Goal: Browse casually

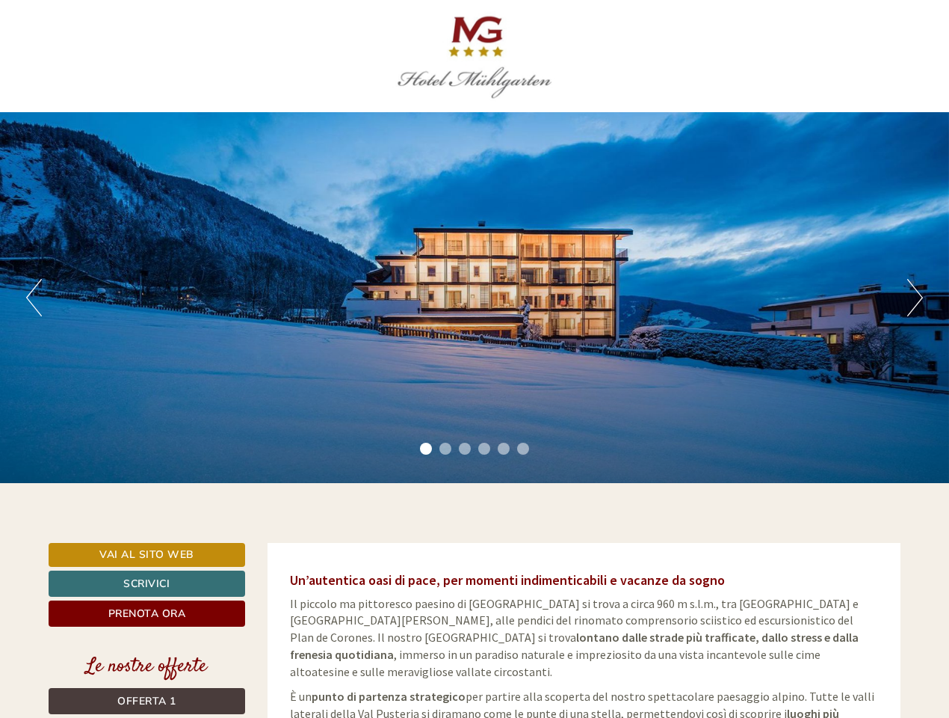
click at [475, 359] on div "Previous Next 1 2 3 4 5 6" at bounding box center [474, 297] width 949 height 371
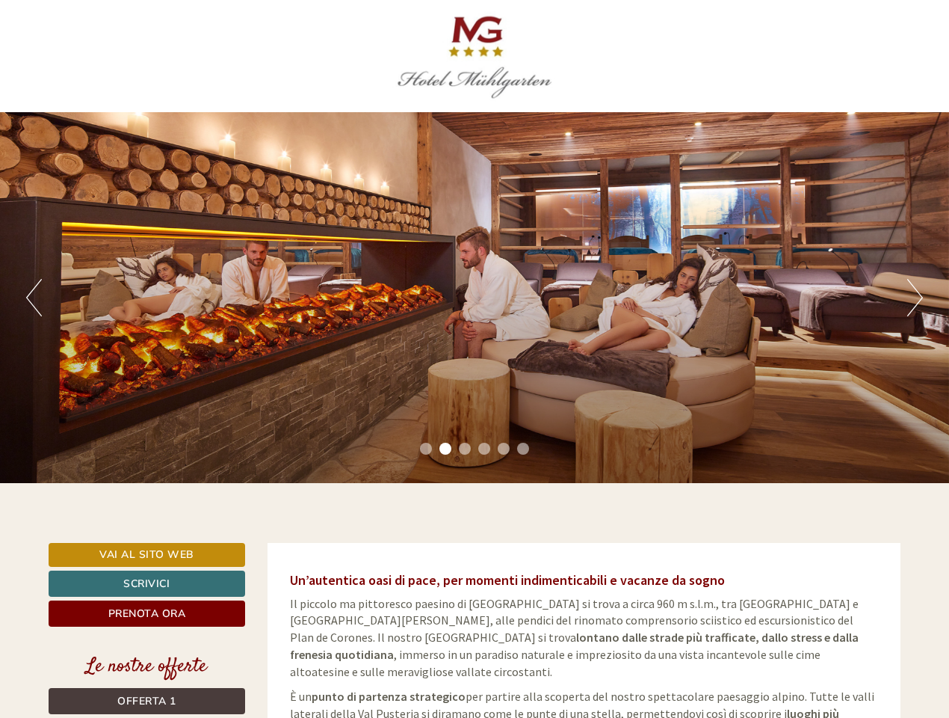
click at [34, 298] on button "Previous" at bounding box center [34, 297] width 16 height 37
click at [475, 298] on div "Previous Next 1 2 3 4 5 6" at bounding box center [474, 297] width 949 height 371
click at [915, 298] on button "Next" at bounding box center [915, 297] width 16 height 37
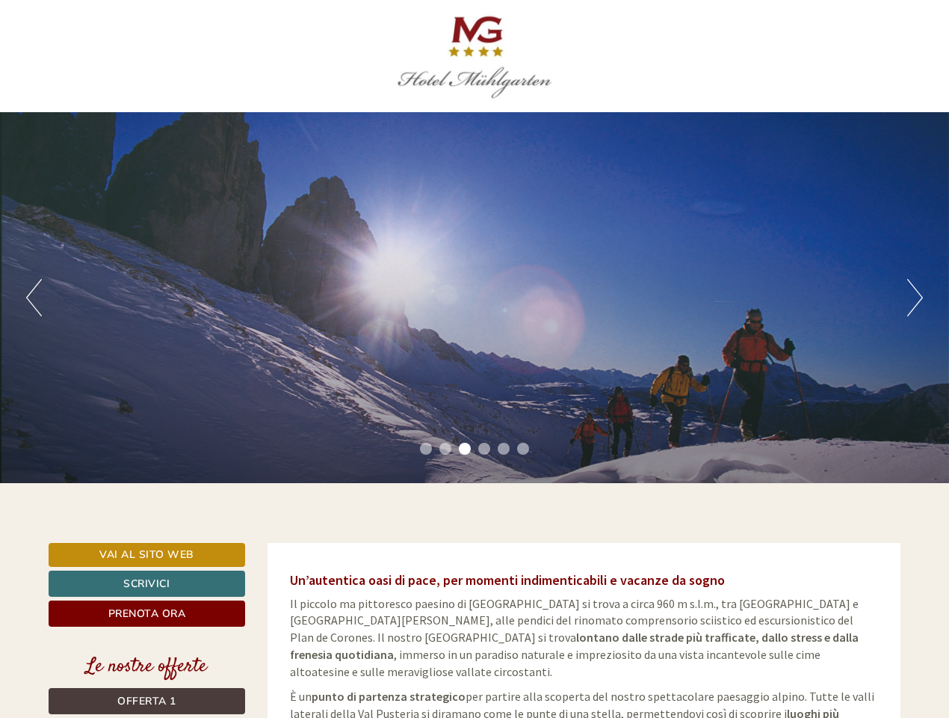
click at [426, 449] on li "1" at bounding box center [426, 449] width 12 height 12
click at [446, 449] on li "2" at bounding box center [446, 449] width 12 height 12
click at [465, 449] on li "3" at bounding box center [465, 449] width 12 height 12
click at [484, 449] on li "4" at bounding box center [484, 449] width 12 height 12
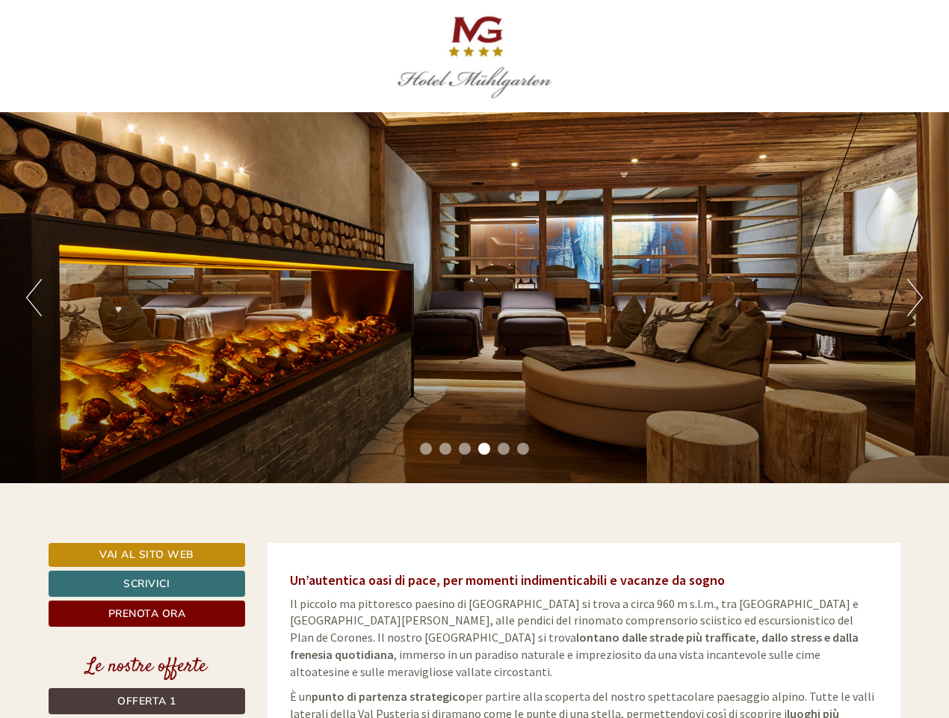
click at [504, 449] on li "5" at bounding box center [504, 449] width 12 height 12
click at [523, 449] on li "6" at bounding box center [523, 449] width 12 height 12
